Goal: Find specific page/section: Find specific page/section

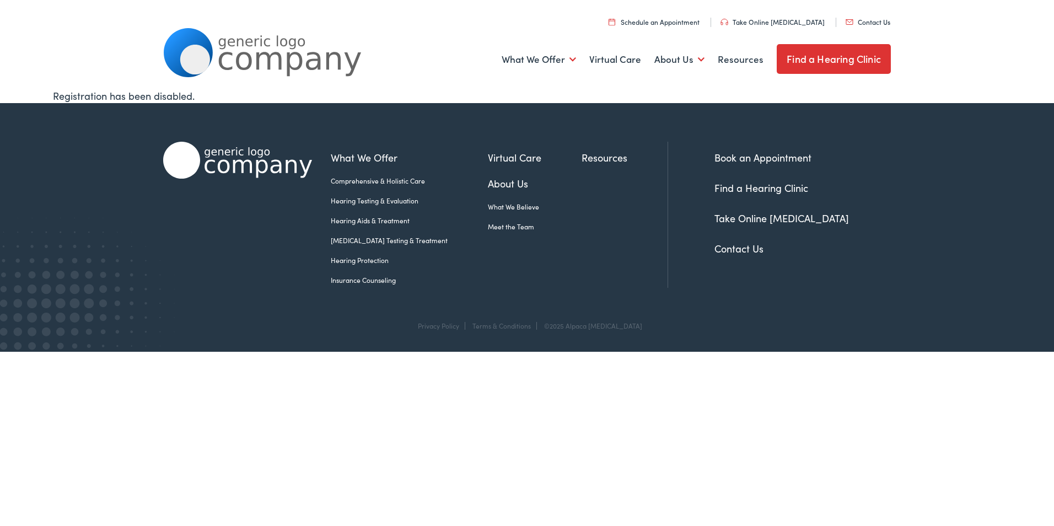
click at [488, 227] on link "Meet the Team" at bounding box center [535, 227] width 94 height 10
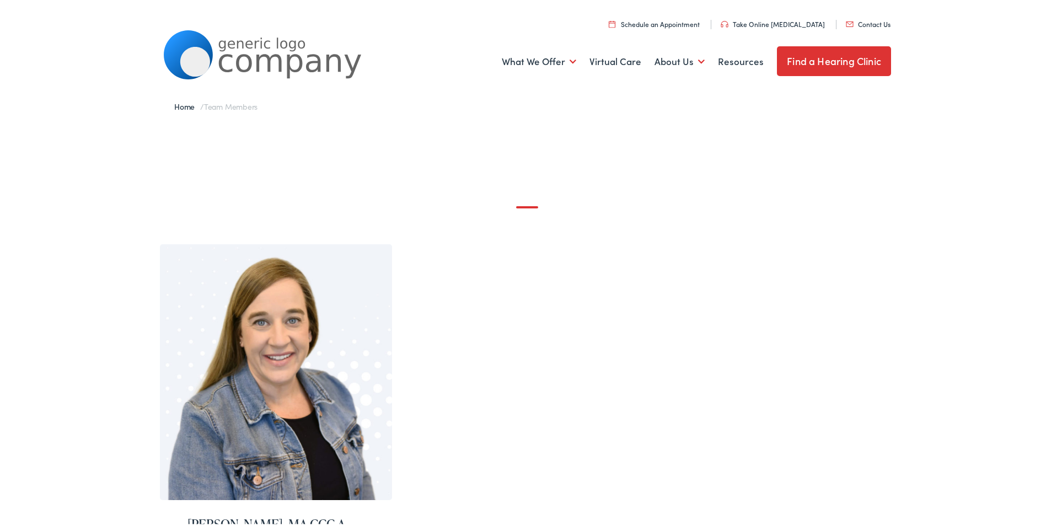
scroll to position [165, 0]
